Goal: Information Seeking & Learning: Learn about a topic

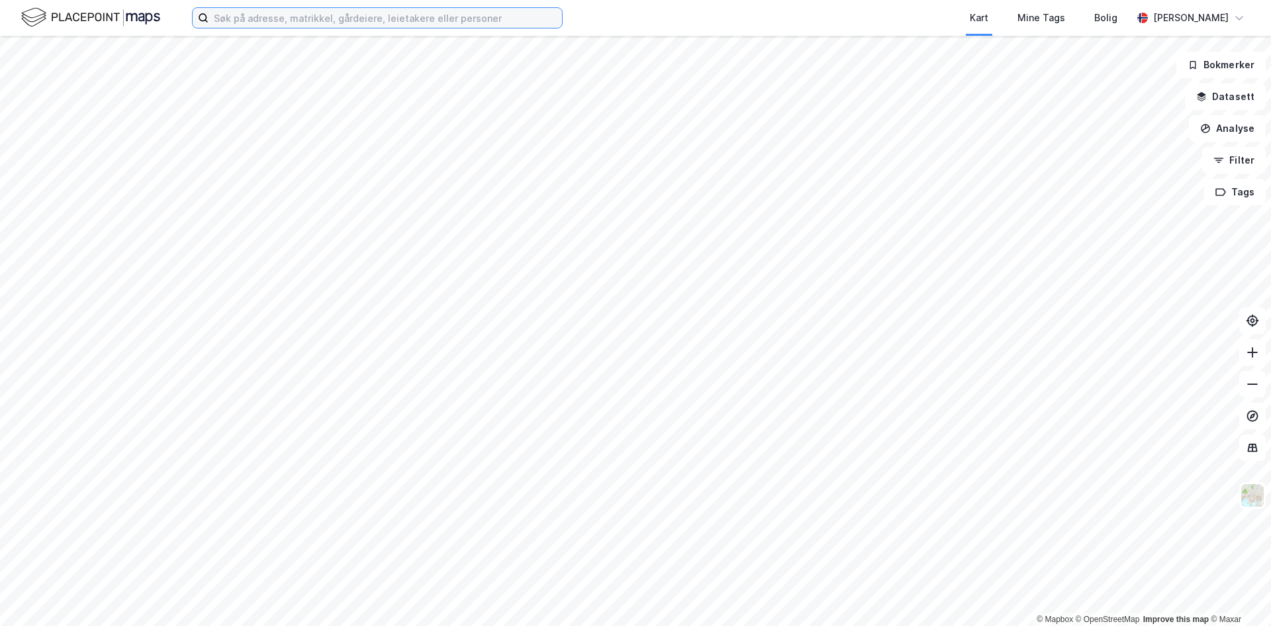
click at [363, 23] on input at bounding box center [385, 18] width 353 height 20
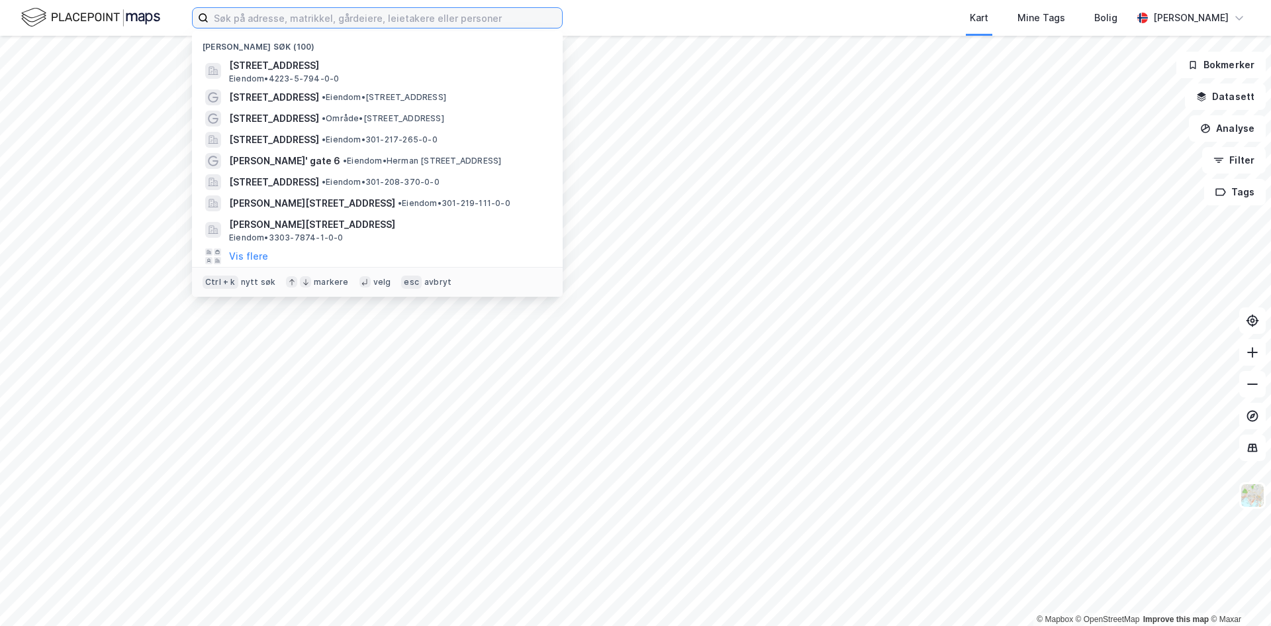
paste input "[STREET_ADDRESS]"
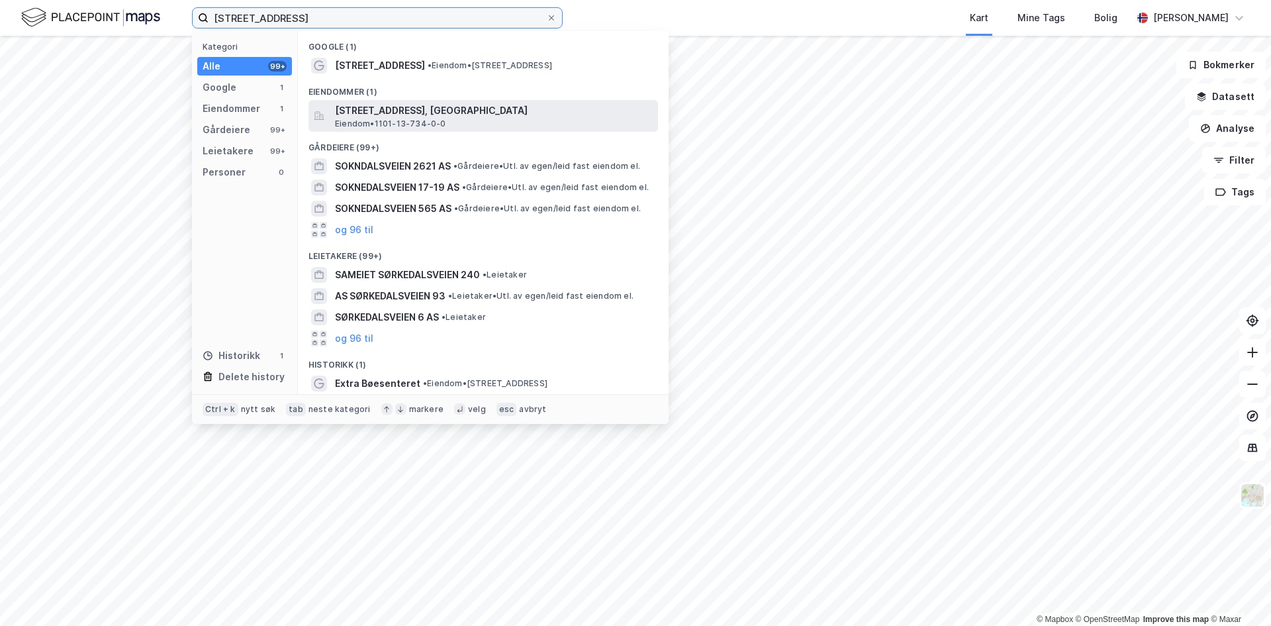
type input "[STREET_ADDRESS]"
click at [400, 105] on span "[STREET_ADDRESS], [GEOGRAPHIC_DATA]" at bounding box center [494, 111] width 318 height 16
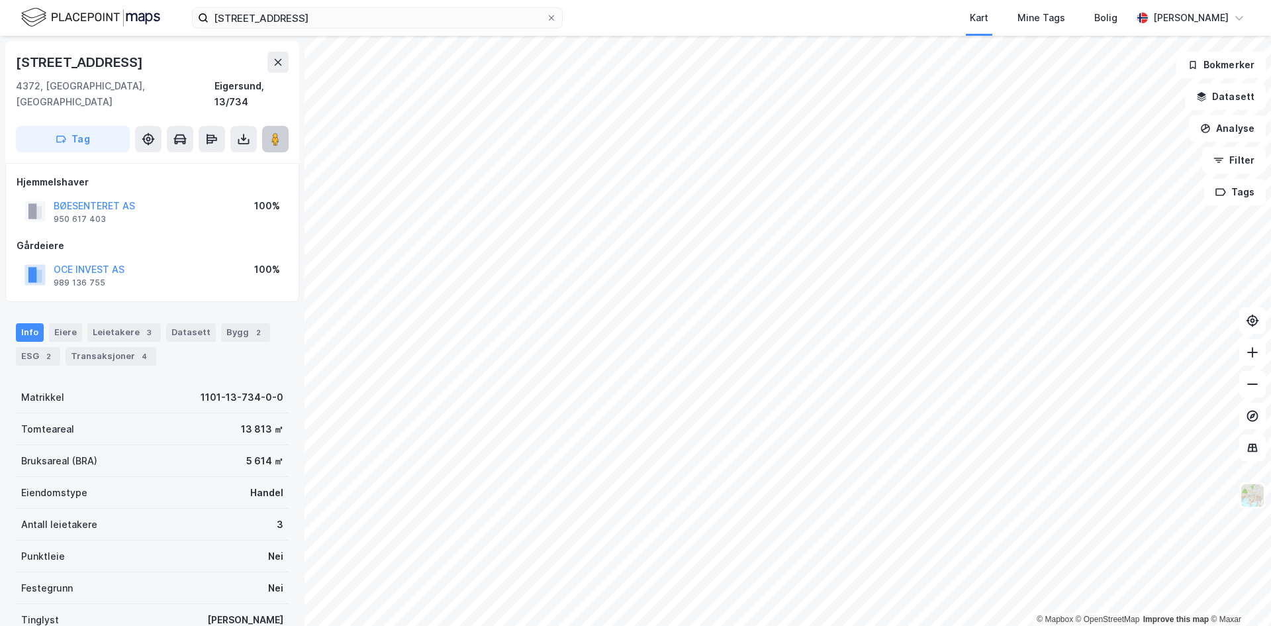
click at [271, 132] on icon at bounding box center [275, 138] width 13 height 13
